Goal: Task Accomplishment & Management: Complete application form

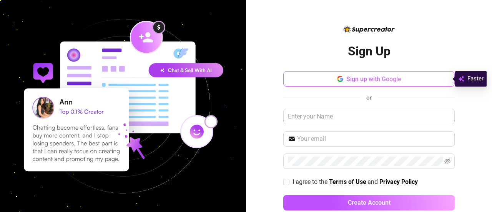
click at [319, 80] on button "Sign up with Google" at bounding box center [368, 78] width 171 height 15
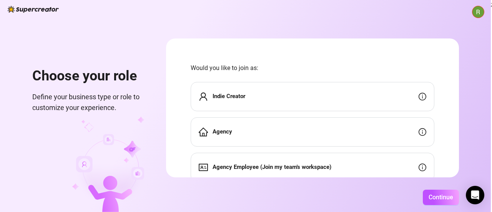
click at [278, 102] on div "Indie Creator" at bounding box center [313, 96] width 244 height 29
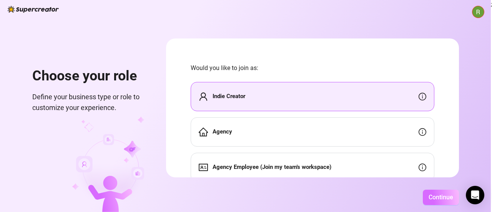
click at [431, 199] on span "Continue" at bounding box center [441, 196] width 25 height 7
